Goal: Feedback & Contribution: Contribute content

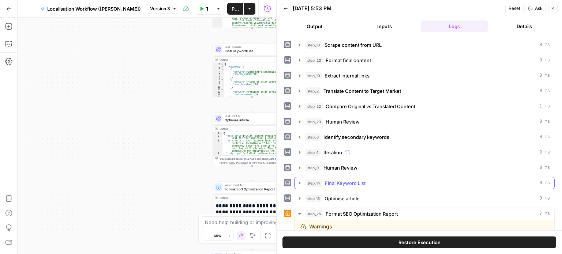
scroll to position [10416, 0]
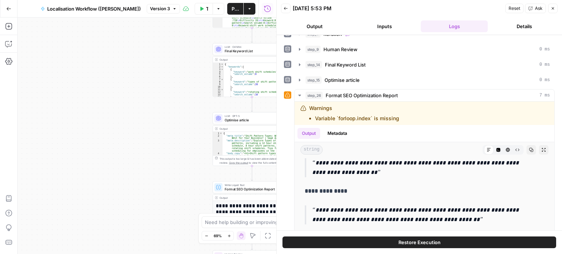
click at [552, 10] on icon "button" at bounding box center [553, 8] width 4 height 4
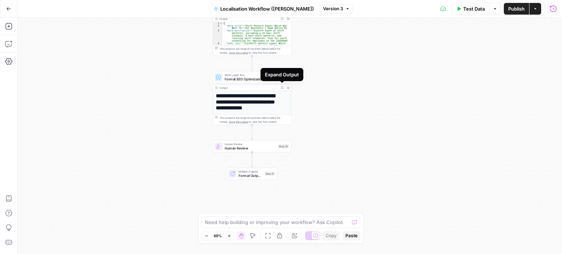
click at [279, 86] on button "Expand Output" at bounding box center [282, 88] width 6 height 6
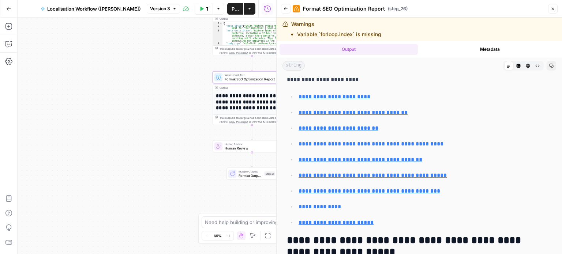
scroll to position [1207, 0]
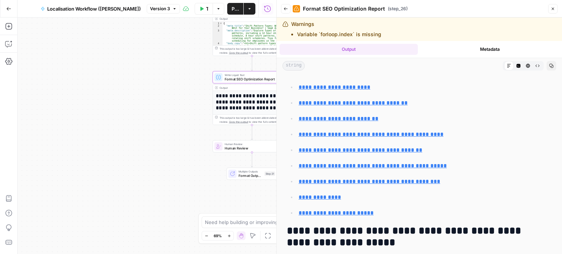
click at [553, 8] on icon "button" at bounding box center [553, 9] width 4 height 4
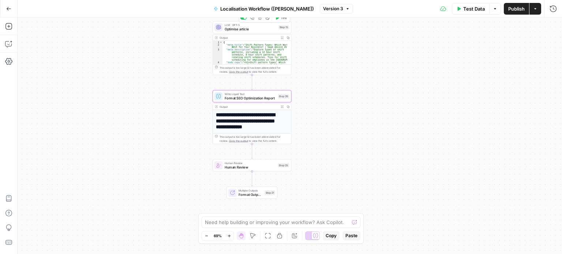
click at [259, 27] on span "Optimise article" at bounding box center [251, 28] width 52 height 5
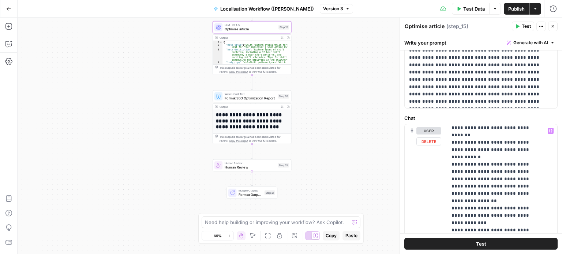
scroll to position [215, 0]
click at [258, 225] on textarea at bounding box center [277, 222] width 144 height 7
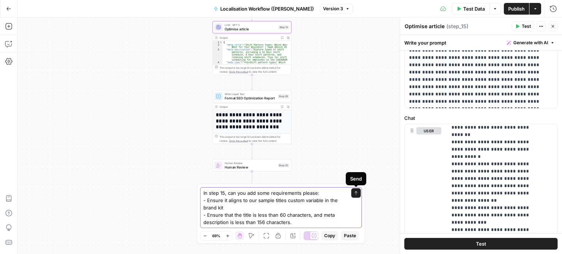
type textarea "In step 15, can you add some requirements please: - Ensure it aligns to our sam…"
click at [357, 196] on button "Send" at bounding box center [356, 193] width 10 height 10
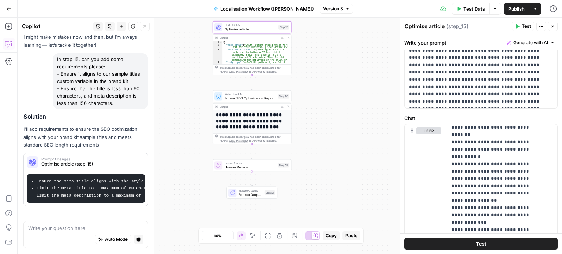
scroll to position [60, 0]
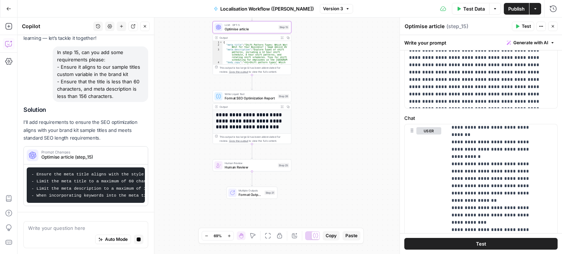
click at [357, 196] on div "Workflow Input Settings Inputs Web Page Scrape Scrape content from URL Step 18 …" at bounding box center [290, 136] width 544 height 237
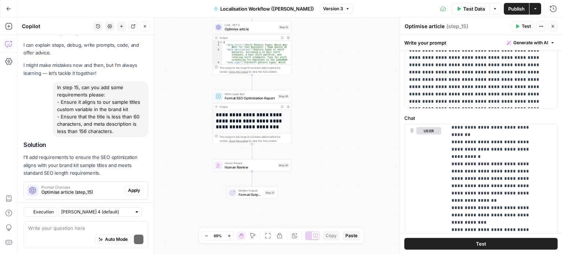
scroll to position [33, 0]
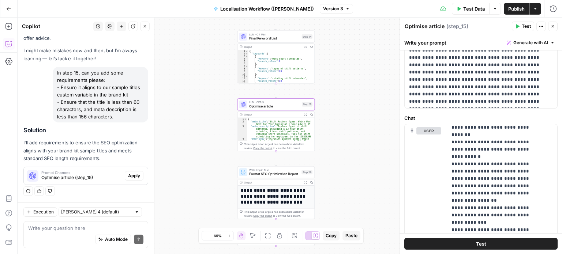
click at [99, 177] on span "Optimise article (step_15)" at bounding box center [81, 178] width 80 height 7
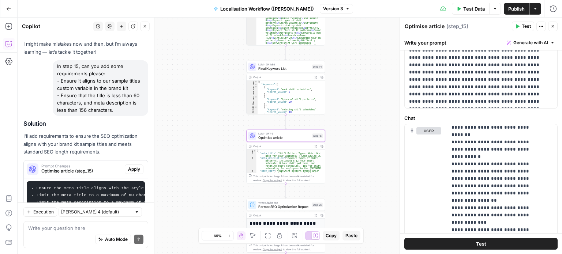
scroll to position [60, 0]
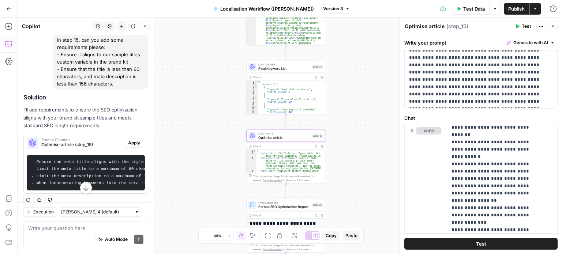
click at [128, 146] on span "Apply" at bounding box center [134, 143] width 12 height 7
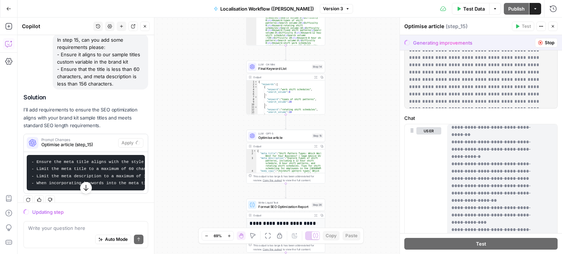
scroll to position [0, 0]
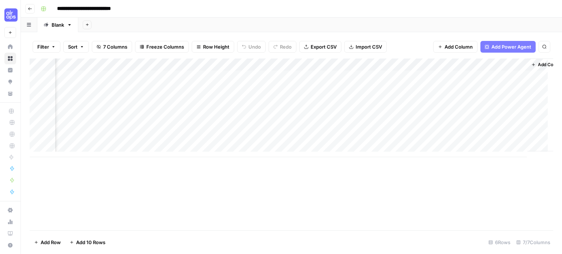
scroll to position [0, 94]
click at [498, 87] on div "Add Column" at bounding box center [292, 108] width 524 height 99
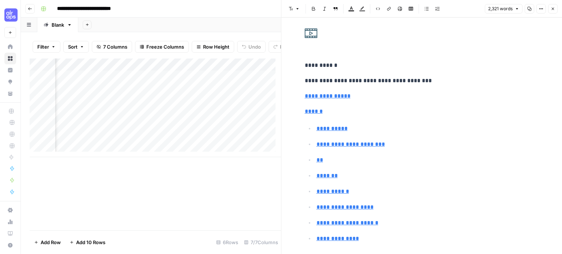
scroll to position [122, 0]
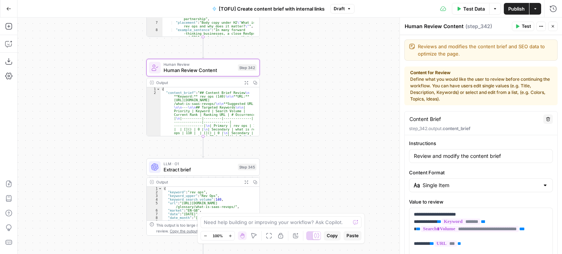
scroll to position [181, 0]
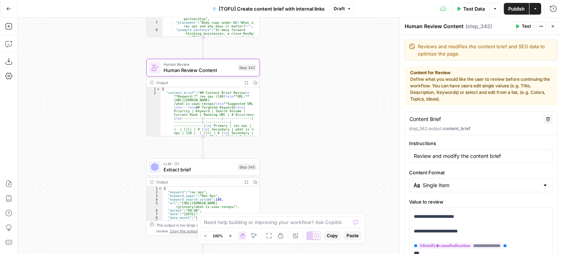
click at [8, 8] on icon "button" at bounding box center [8, 8] width 5 height 5
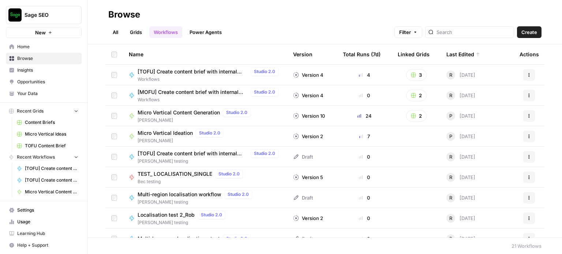
click at [41, 99] on link "Your Data" at bounding box center [44, 94] width 76 height 12
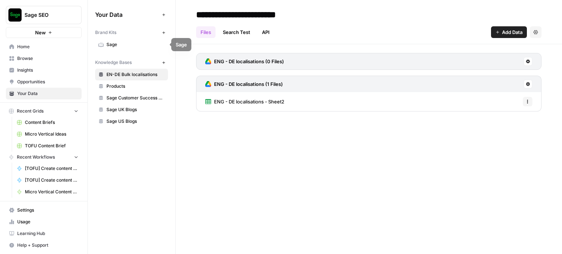
click at [162, 33] on icon "button" at bounding box center [164, 33] width 4 height 4
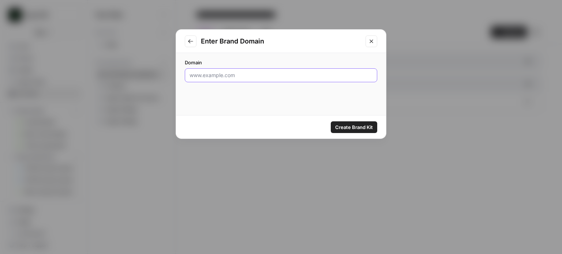
click at [204, 75] on input "Domain" at bounding box center [281, 75] width 183 height 7
type input "www.sage.com/en-gb/"
click at [338, 131] on button "Create Brand Kit" at bounding box center [354, 127] width 46 height 12
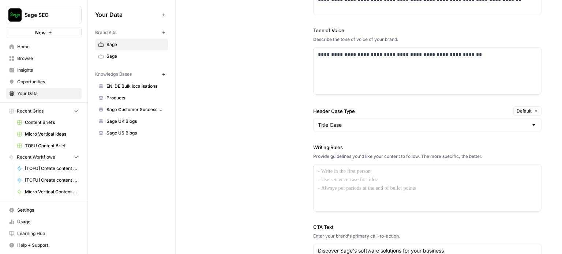
scroll to position [540, 0]
click at [422, 118] on div "Title Case" at bounding box center [427, 125] width 228 height 14
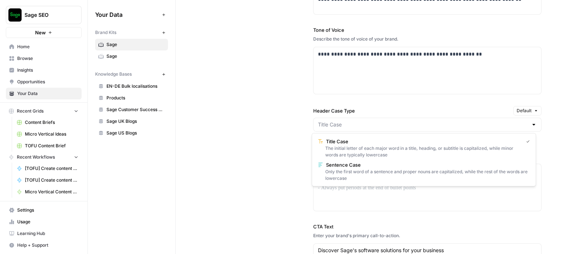
click at [422, 118] on div at bounding box center [427, 125] width 228 height 14
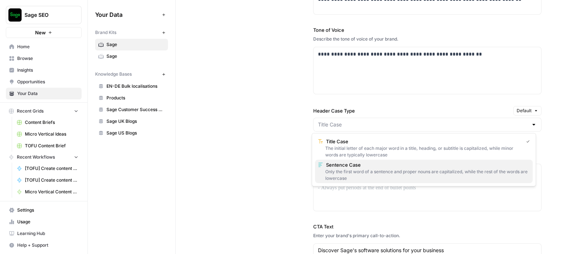
click at [388, 172] on div "Only the first word of a sentence and proper nouns are capitalized, while the r…" at bounding box center [424, 175] width 212 height 13
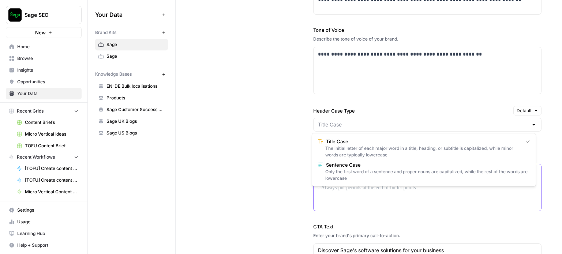
type input "Sentence Case"
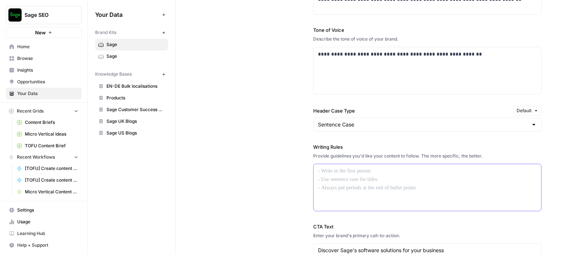
click at [388, 172] on p at bounding box center [427, 171] width 219 height 8
click at [139, 60] on link "Sage" at bounding box center [131, 56] width 73 height 12
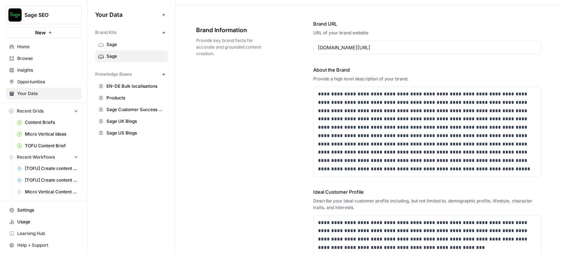
scroll to position [0, 0]
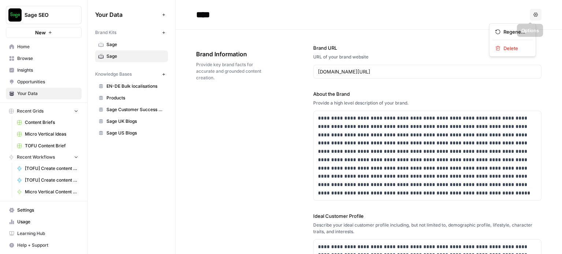
click at [531, 10] on button "Options" at bounding box center [536, 15] width 12 height 12
click at [204, 15] on input "****" at bounding box center [251, 14] width 117 height 15
click at [221, 20] on input "****" at bounding box center [251, 14] width 117 height 15
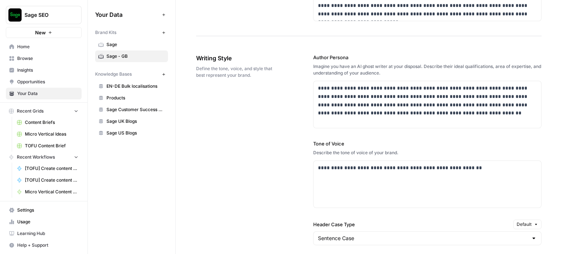
scroll to position [495, 0]
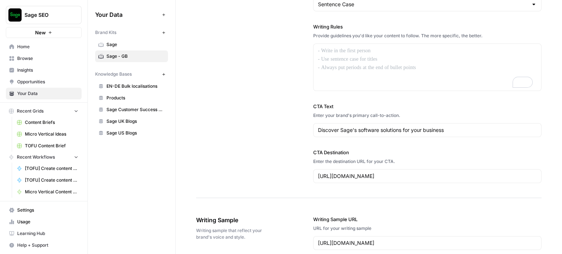
type input "*********"
click at [359, 123] on div "Discover Sage's software solutions for your business" at bounding box center [427, 130] width 228 height 14
drag, startPoint x: 359, startPoint y: 123, endPoint x: 265, endPoint y: 136, distance: 94.9
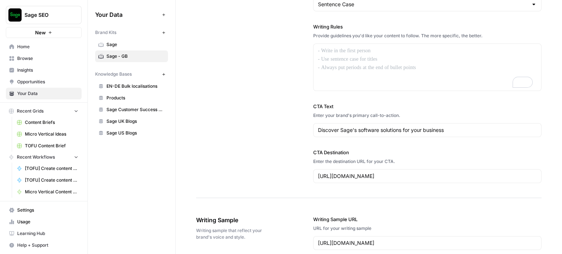
click at [265, 136] on div "**********" at bounding box center [368, 1] width 345 height 393
click at [145, 44] on span "Sage" at bounding box center [135, 44] width 58 height 7
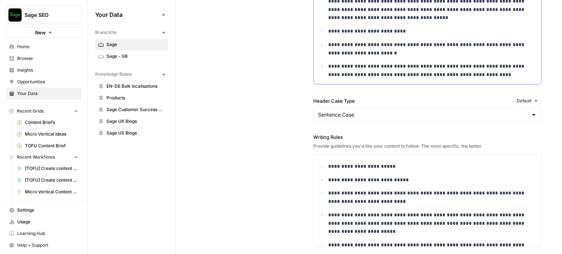
click at [368, 54] on p "**********" at bounding box center [427, 49] width 199 height 17
click at [124, 53] on span "Sage - GB" at bounding box center [135, 56] width 58 height 7
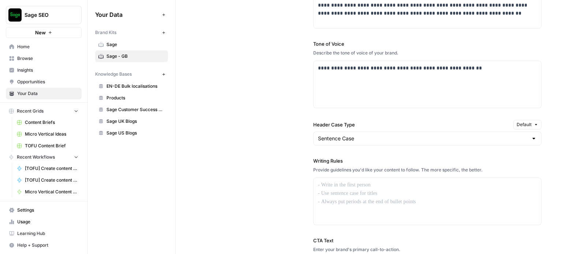
click at [342, 121] on label "Header Case Type" at bounding box center [411, 124] width 197 height 7
click at [342, 135] on input "Sentence Case" at bounding box center [423, 138] width 210 height 7
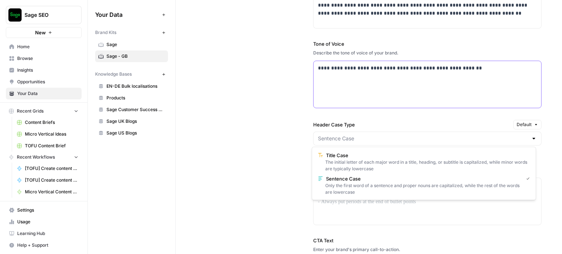
click at [361, 83] on div "**********" at bounding box center [428, 84] width 228 height 47
type input "Sentence Case"
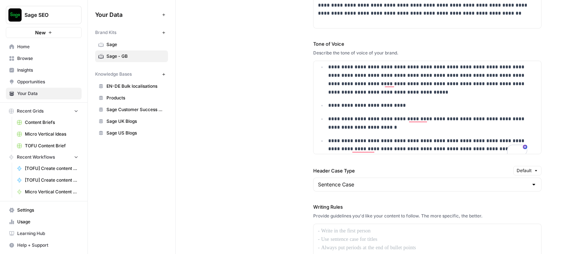
click at [122, 43] on span "Sage" at bounding box center [135, 44] width 58 height 7
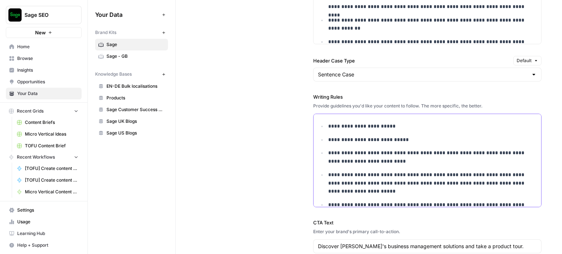
click at [364, 146] on ul "**********" at bounding box center [427, 191] width 219 height 139
click at [138, 58] on span "Sage - GB" at bounding box center [135, 56] width 58 height 7
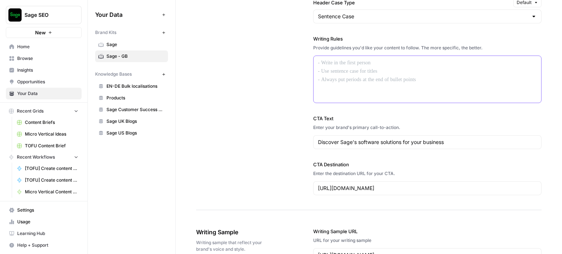
click at [334, 84] on div at bounding box center [428, 79] width 228 height 47
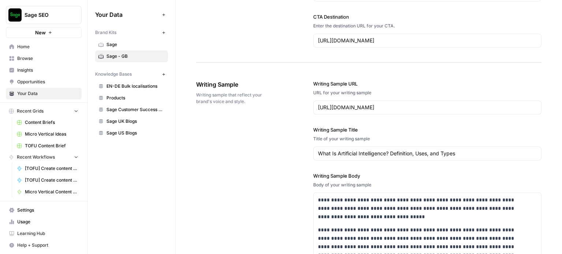
scroll to position [888, 0]
click at [364, 104] on input "https://www.coursera.org/articles/what-is-artificial-intelligence" at bounding box center [427, 107] width 219 height 7
paste input "sage.com/en-gb/blog/shift-patterns/"
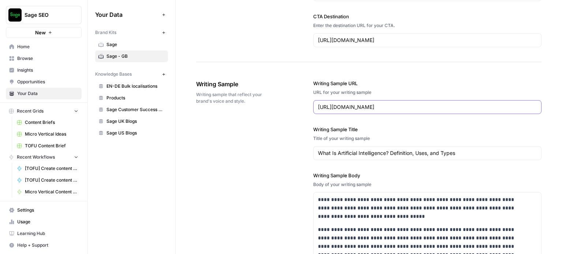
type input "https://www.sage.com/en-gb/blog/shift-patterns/"
click at [421, 93] on div "URL for your writing sample" at bounding box center [427, 92] width 228 height 7
click at [341, 150] on input "What Is Artificial Intelligence? Definition, Uses, and Types" at bounding box center [427, 153] width 219 height 7
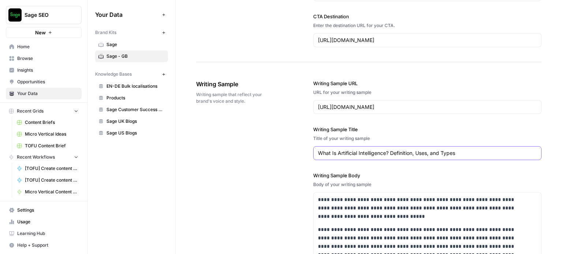
paste input "Shift patterns: Which is right for your business? | Sage Advice UK"
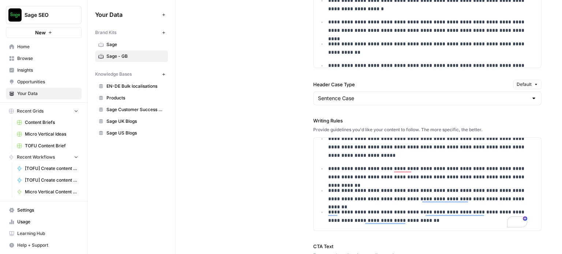
scroll to position [612, 0]
type input "Shift patterns: Which is right for your business? | Sage Advice UK"
click at [519, 82] on span "Default" at bounding box center [524, 85] width 15 height 7
click at [233, 44] on div "**********" at bounding box center [368, 95] width 345 height 485
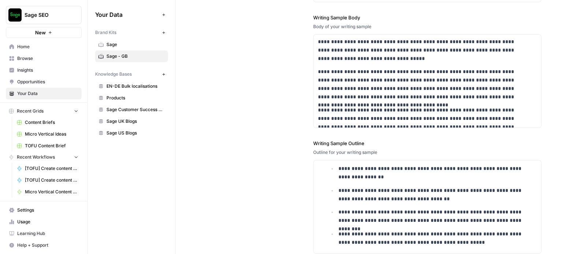
scroll to position [1046, 0]
click at [288, 150] on div "**********" at bounding box center [368, 88] width 345 height 362
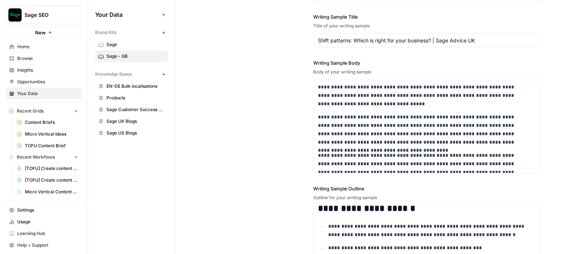
scroll to position [1001, 0]
click at [361, 103] on p "**********" at bounding box center [422, 95] width 209 height 25
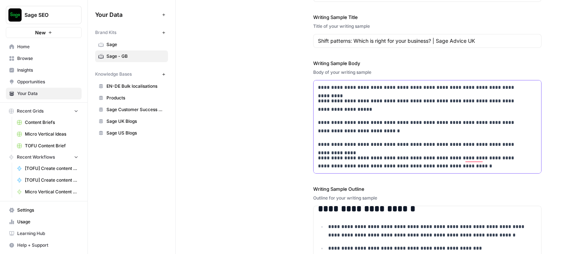
scroll to position [1550, 0]
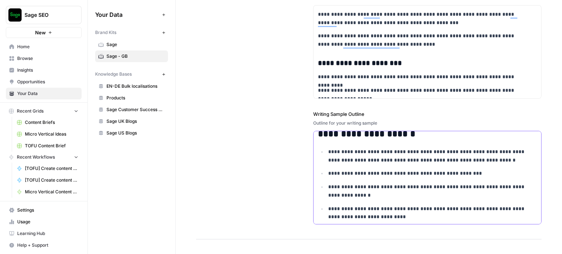
click at [387, 202] on ul "**********" at bounding box center [427, 185] width 219 height 74
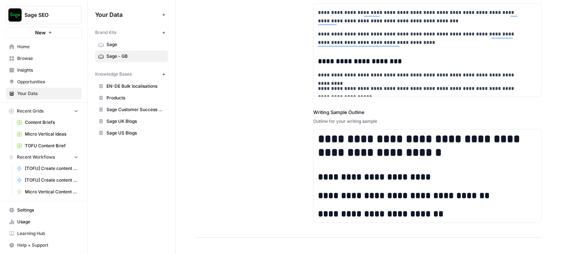
click at [275, 162] on div "**********" at bounding box center [368, 57] width 345 height 362
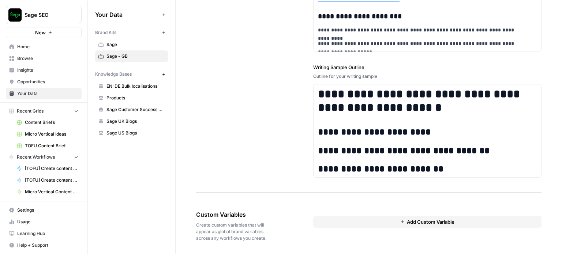
click at [354, 221] on button "Add Custom Variable" at bounding box center [427, 222] width 228 height 12
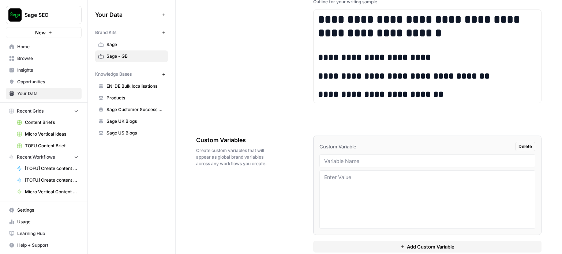
scroll to position [0, 0]
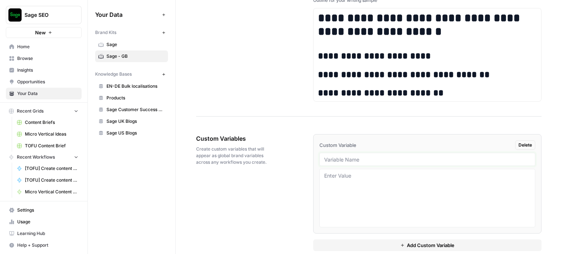
click at [356, 158] on input "text" at bounding box center [427, 159] width 206 height 7
type input "w"
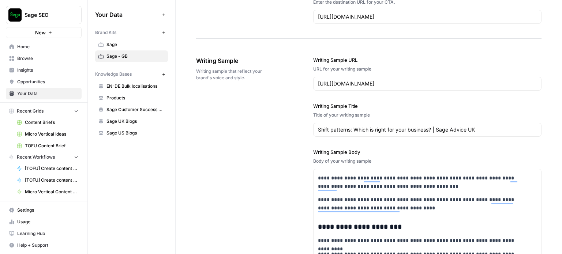
type input "title_samples"
click at [315, 125] on div "Shift patterns: Which is right for your business? | Sage Advice UK" at bounding box center [427, 130] width 228 height 14
click at [379, 126] on input "Shift patterns: Which is right for your business? | Sage Advice UK" at bounding box center [427, 129] width 219 height 7
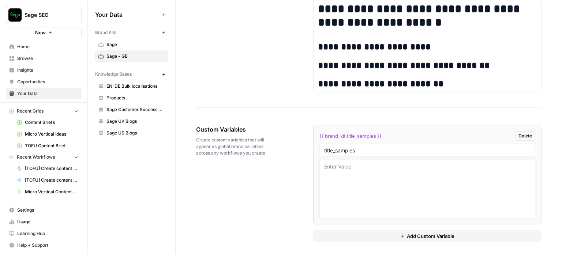
click at [363, 169] on textarea at bounding box center [427, 189] width 206 height 52
paste textarea "Shift patterns: Which is right for your business? | Sage Advice UK"
paste textarea "Tax year dates and deadlines UK 2025"
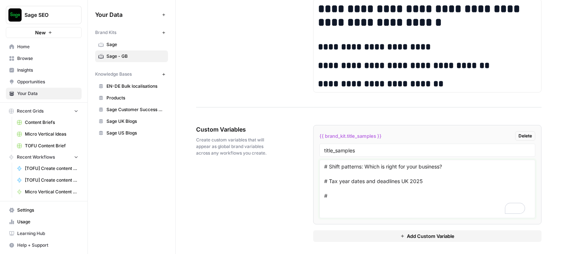
paste textarea "The ultimate 360 degree feedback guide: Examples and template"
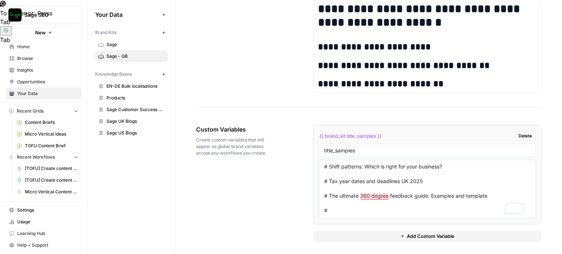
paste textarea "9 box grid model for performance management"
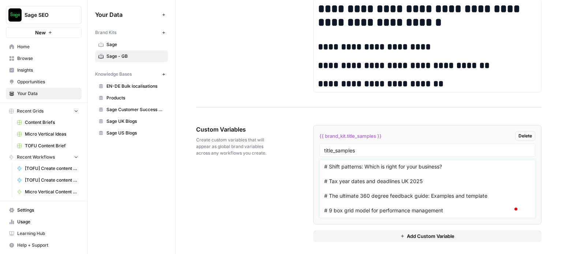
scroll to position [13, 0]
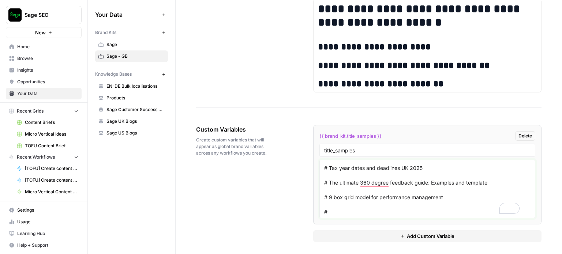
paste textarea "The most important HR Metrics to track"
type textarea "# Shift patterns: Which is right for your business? # Tax year dates and deadli…"
click at [249, 202] on div "Custom Variables Create custom variables that will appear as global brand varia…" at bounding box center [368, 183] width 345 height 146
